Goal: Task Accomplishment & Management: Manage account settings

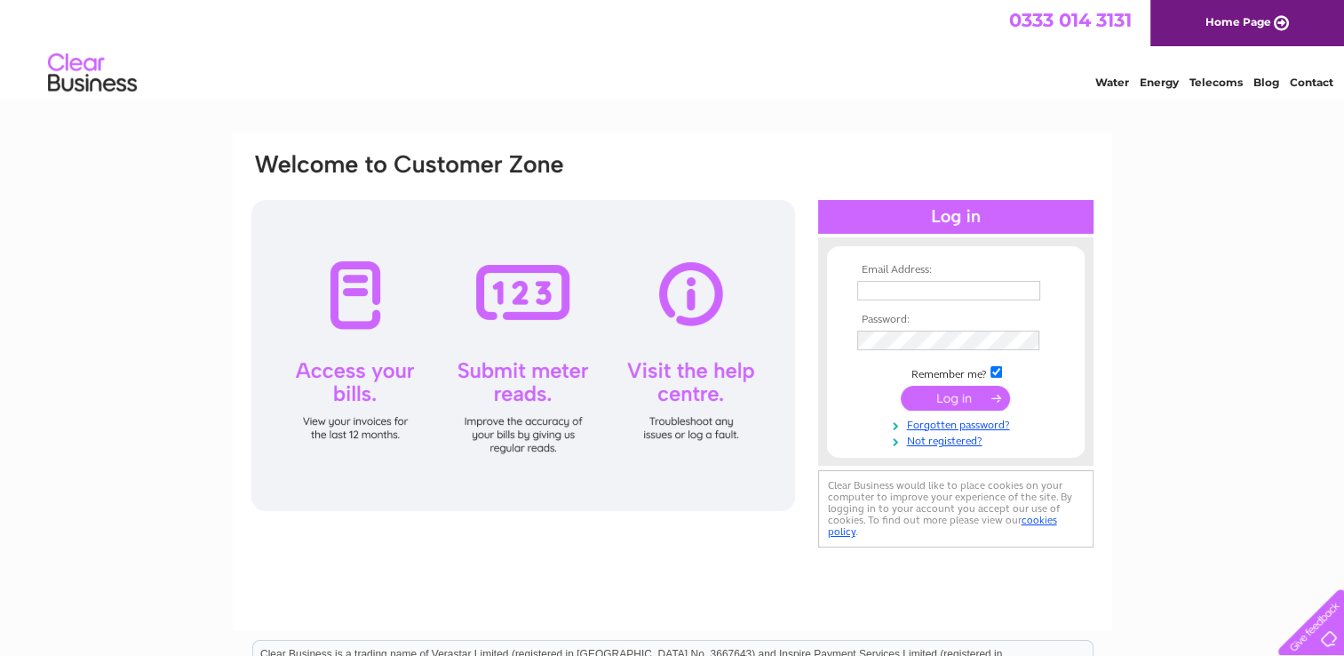
type input "wood-julie@hotmail.co.uk"
click at [970, 386] on input "submit" at bounding box center [955, 398] width 109 height 25
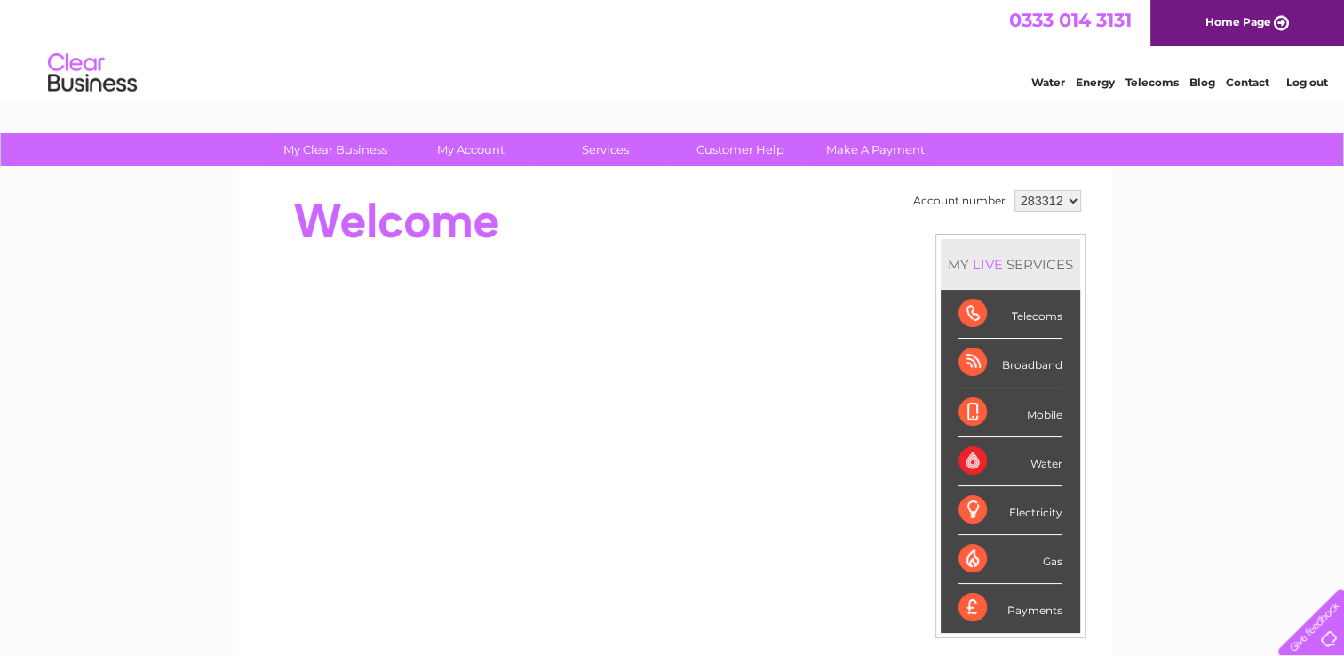
click at [1070, 203] on select "283312 416475" at bounding box center [1048, 200] width 67 height 21
select select "416475"
click at [1015, 190] on select "283312 416475" at bounding box center [1048, 200] width 67 height 21
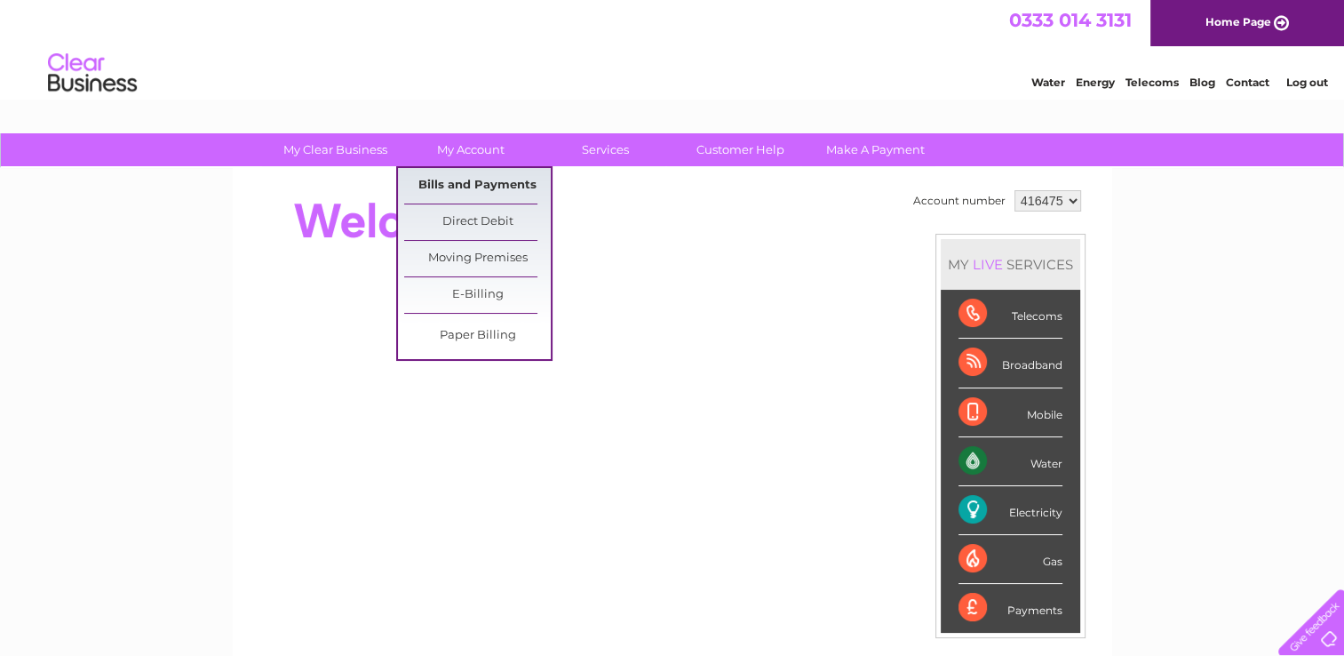
click at [468, 177] on link "Bills and Payments" at bounding box center [477, 186] width 147 height 36
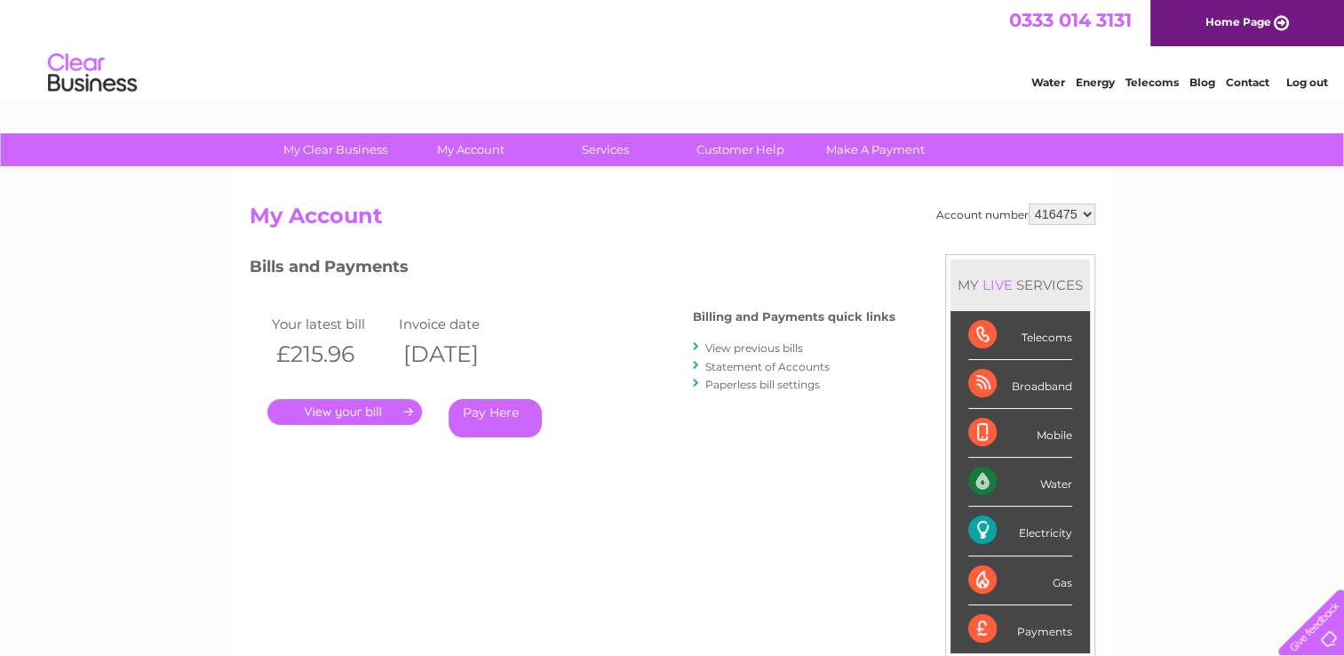
click at [367, 409] on link "." at bounding box center [344, 412] width 155 height 26
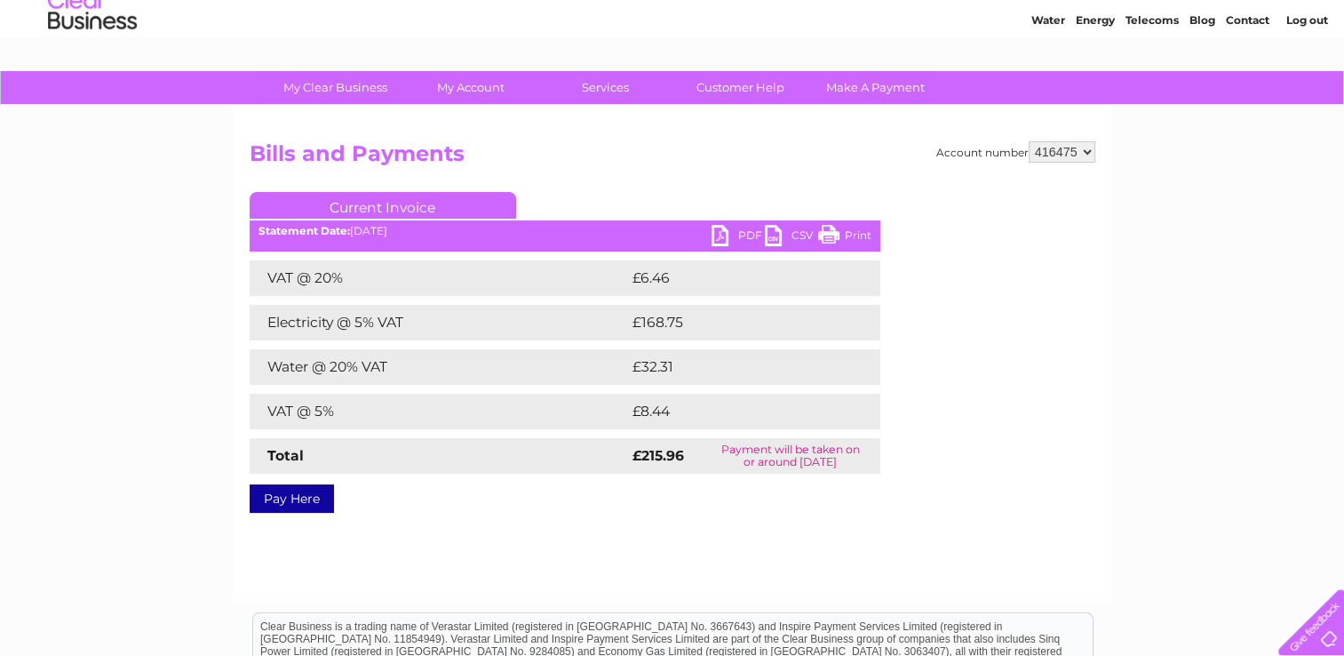
scroll to position [89, 0]
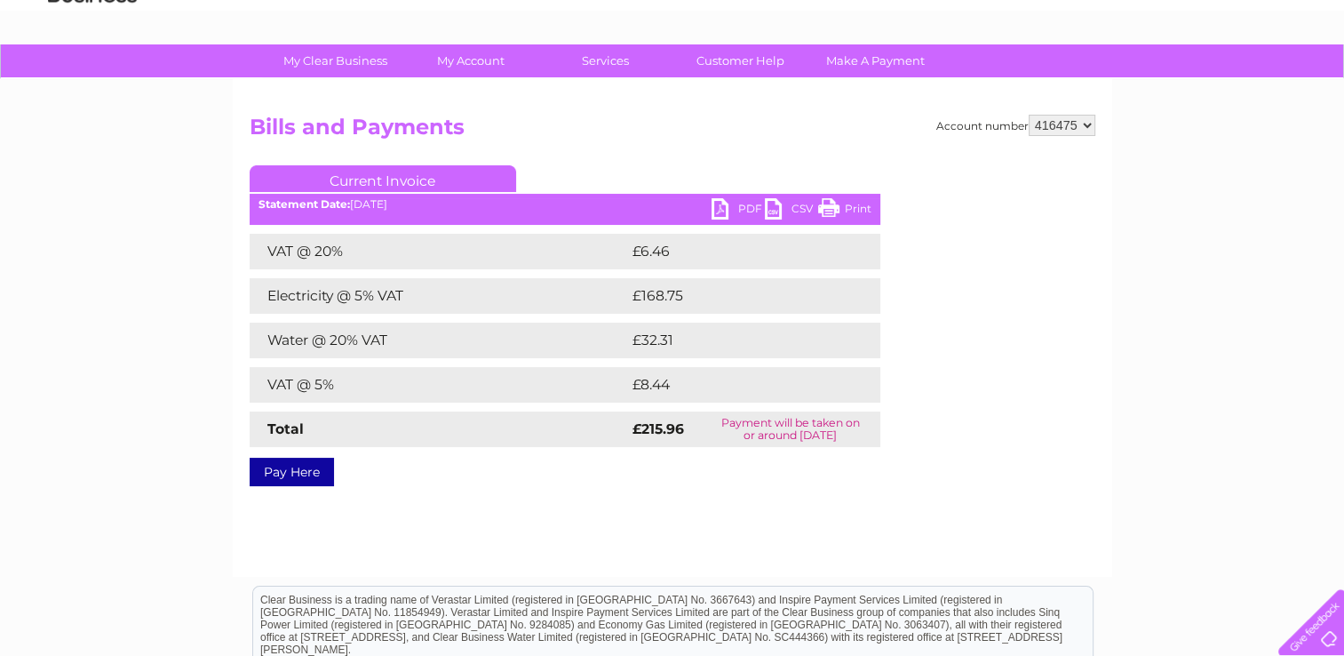
click at [728, 208] on link "PDF" at bounding box center [738, 211] width 53 height 26
